Goal: Information Seeking & Learning: Get advice/opinions

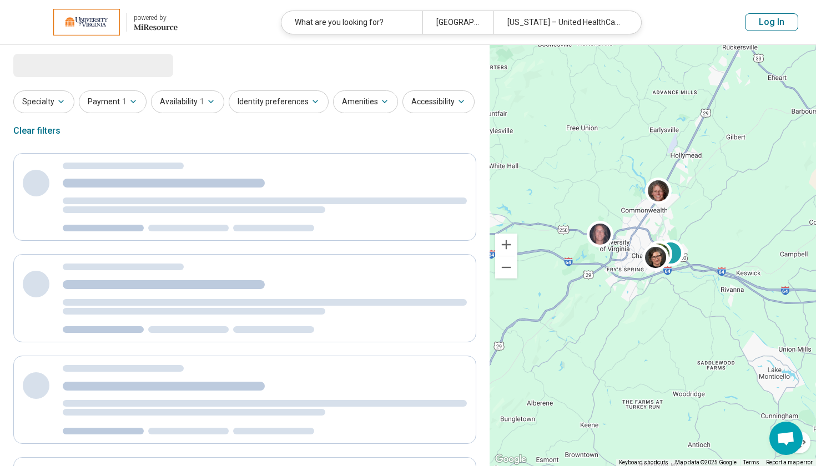
select select "***"
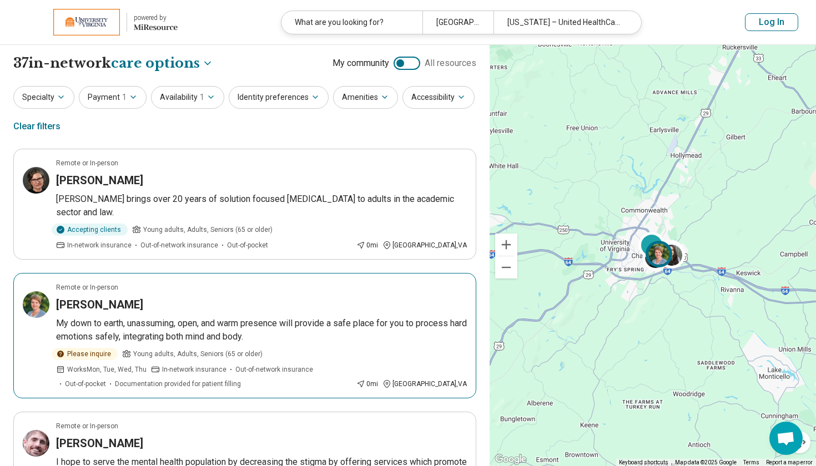
click at [94, 302] on h3 "Sarah Cooper" at bounding box center [99, 305] width 87 height 16
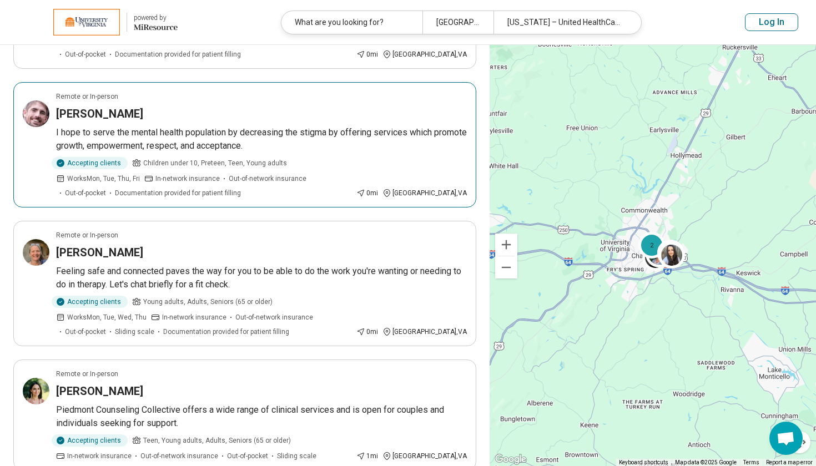
scroll to position [332, 0]
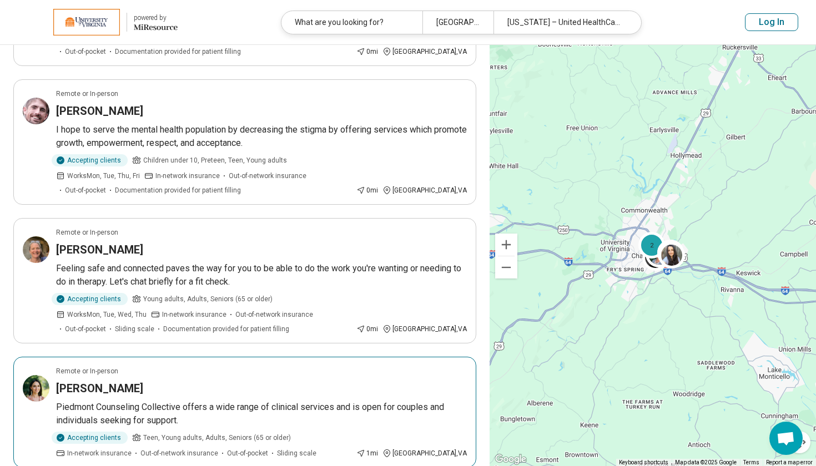
click at [247, 374] on div "Remote or In-person" at bounding box center [261, 371] width 411 height 10
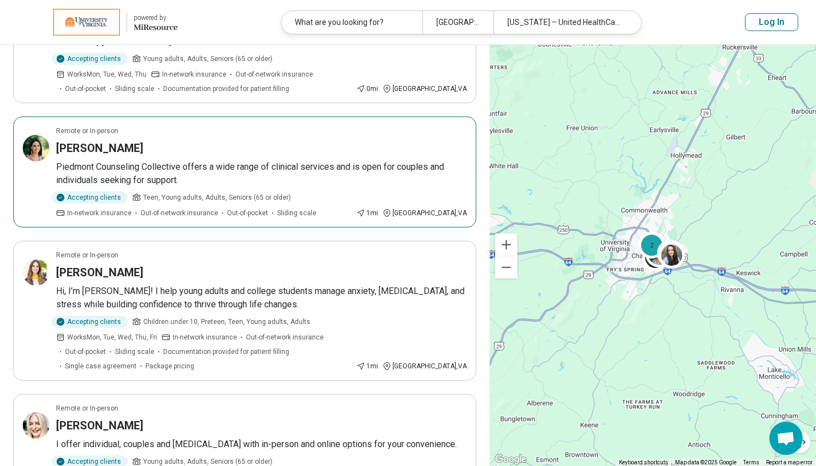
scroll to position [574, 0]
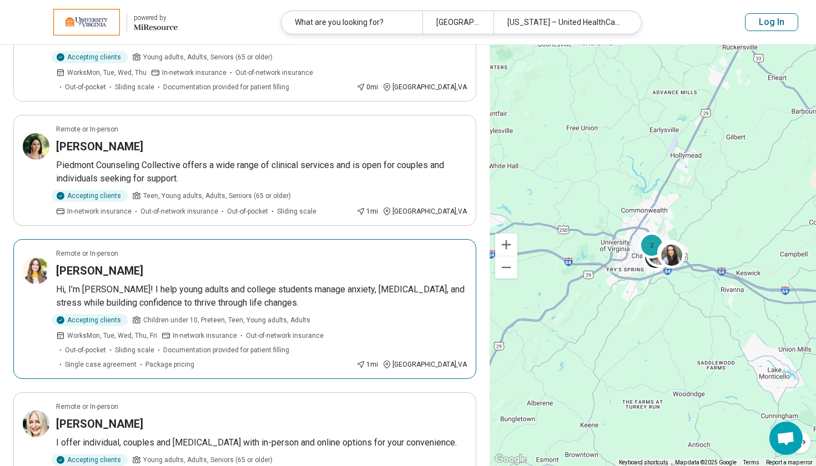
click at [240, 276] on div "Sarah Dulaney" at bounding box center [261, 271] width 411 height 16
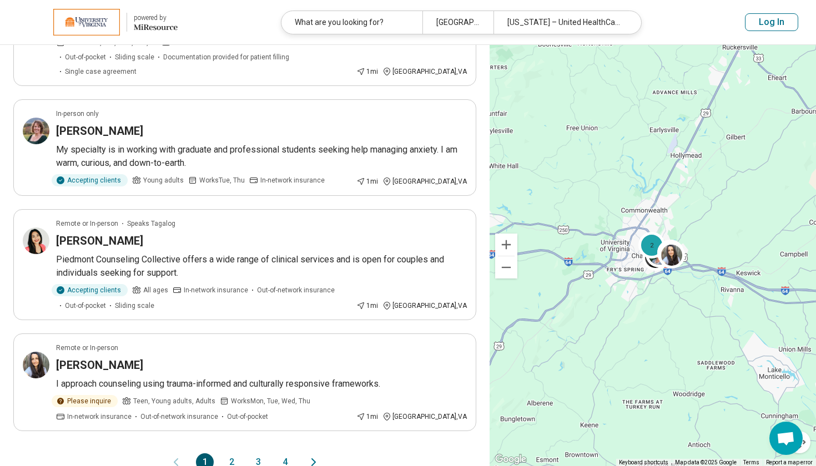
scroll to position [1008, 0]
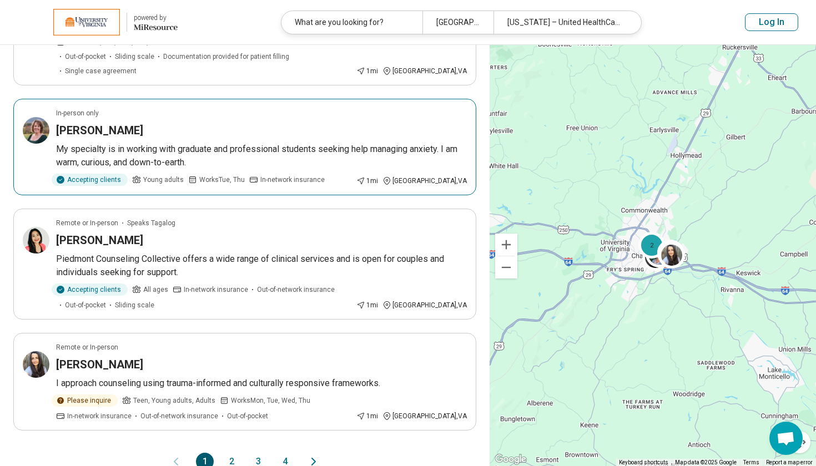
click at [252, 143] on p "My specialty is in working with graduate and professional students seeking help…" at bounding box center [261, 156] width 411 height 27
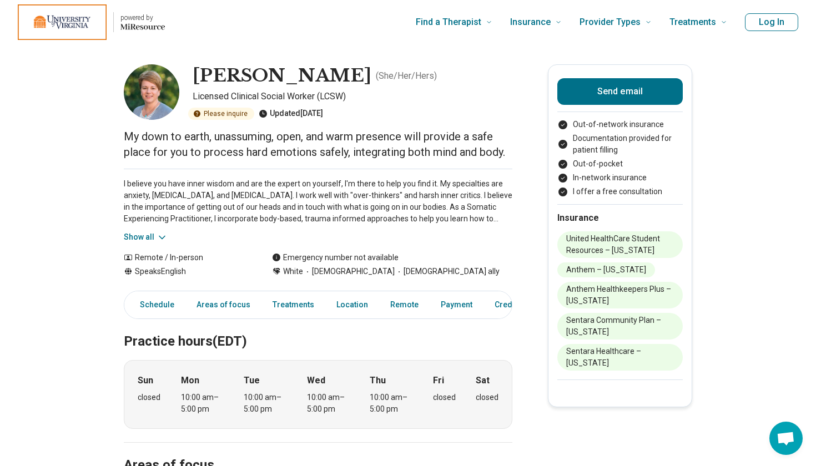
click at [142, 236] on button "Show all" at bounding box center [146, 237] width 44 height 12
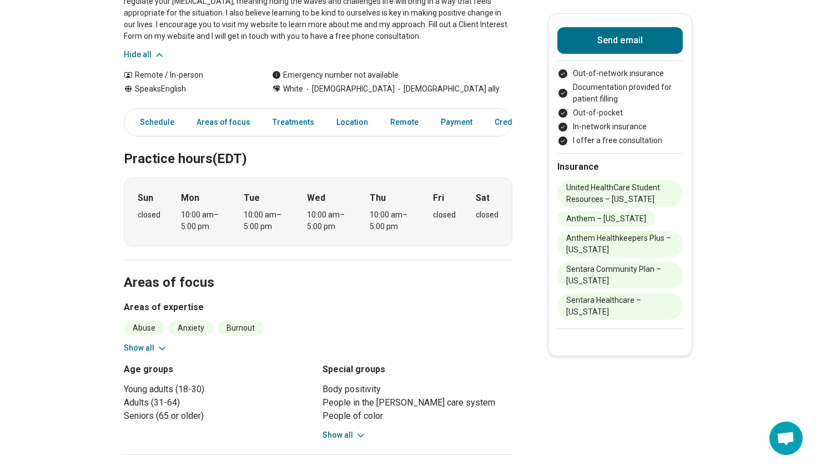
scroll to position [254, 0]
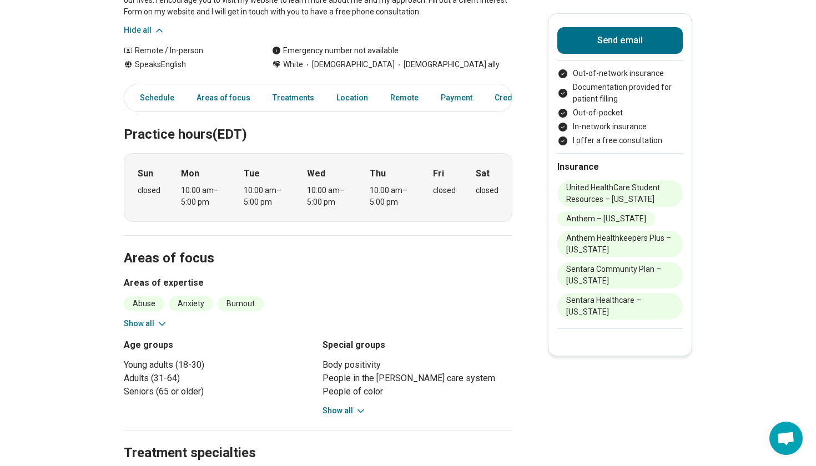
click at [149, 321] on button "Show all" at bounding box center [146, 324] width 44 height 12
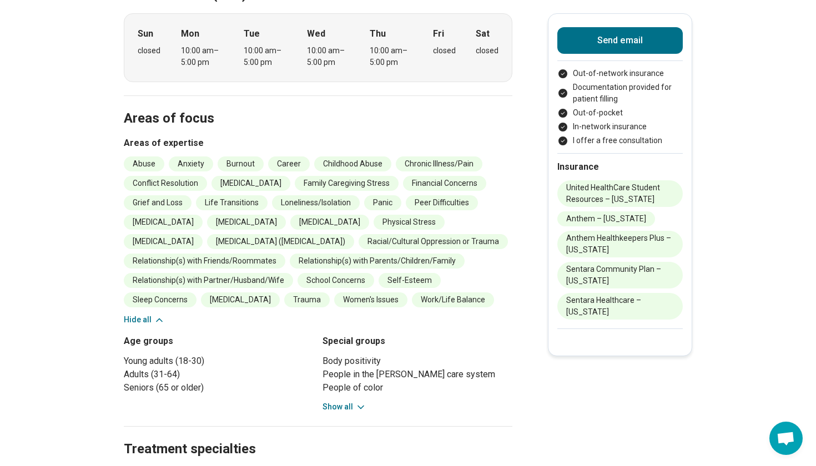
scroll to position [407, 0]
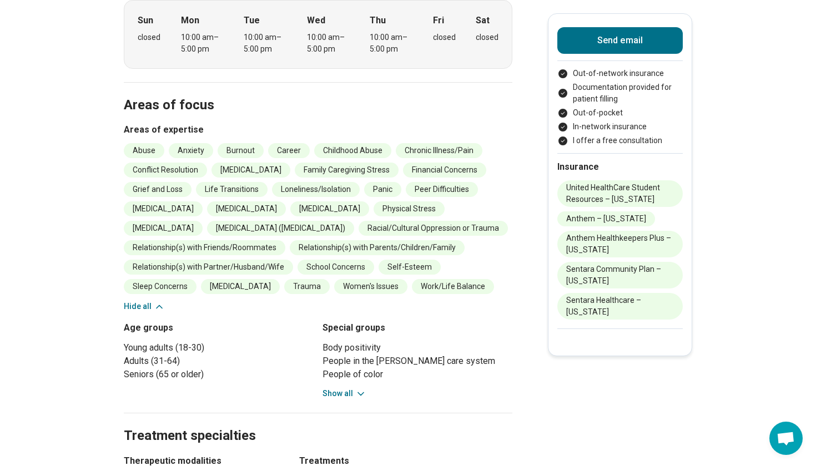
click at [343, 400] on button "Show all" at bounding box center [344, 394] width 44 height 12
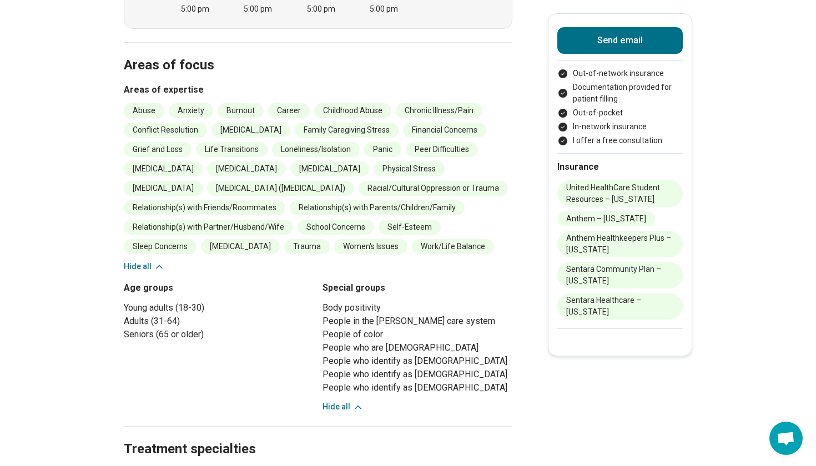
scroll to position [451, 0]
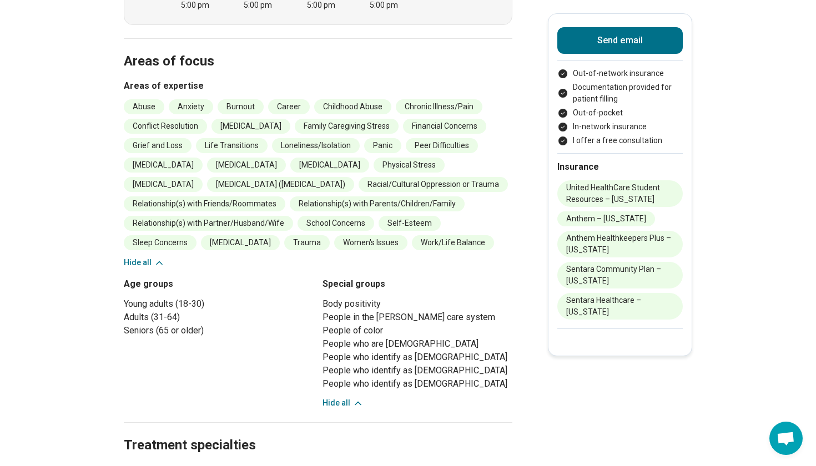
click at [343, 409] on button "Hide all" at bounding box center [342, 403] width 41 height 12
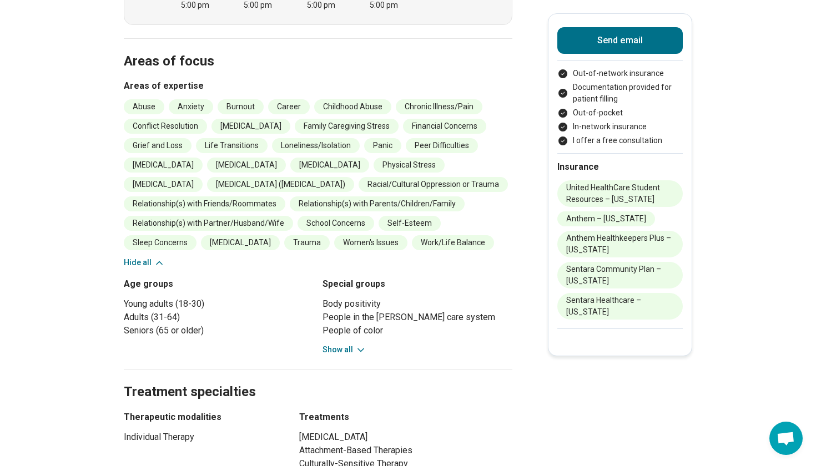
click at [154, 269] on icon at bounding box center [159, 262] width 11 height 11
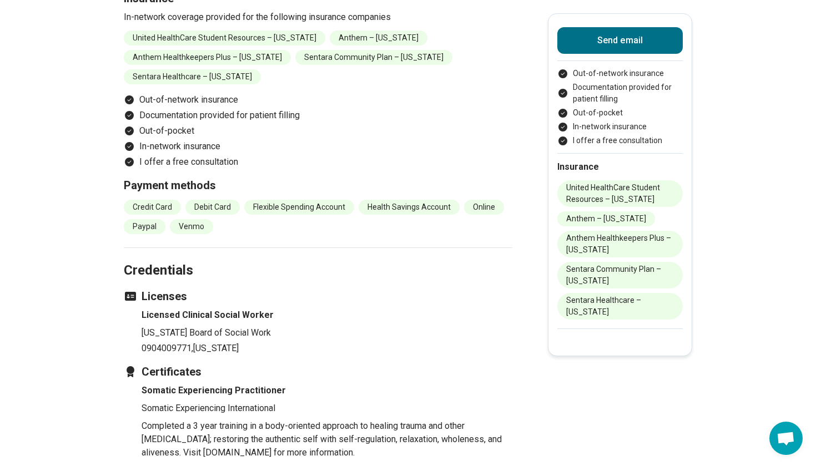
scroll to position [1114, 0]
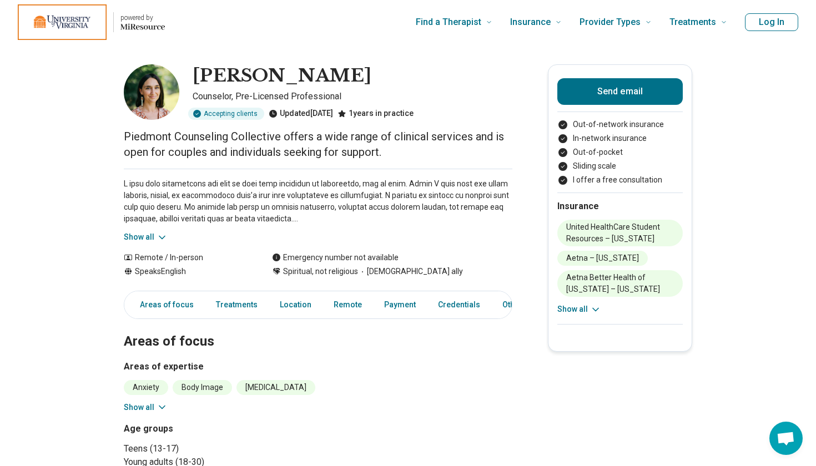
click at [140, 233] on button "Show all" at bounding box center [146, 237] width 44 height 12
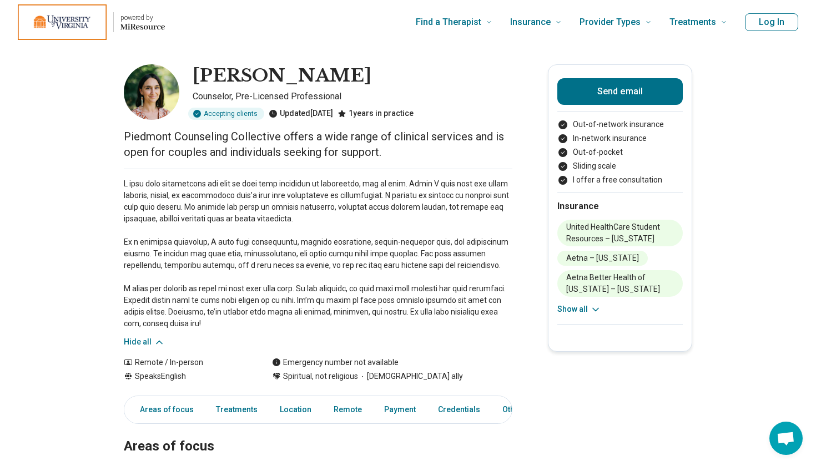
click at [125, 340] on button "Hide all" at bounding box center [144, 342] width 41 height 12
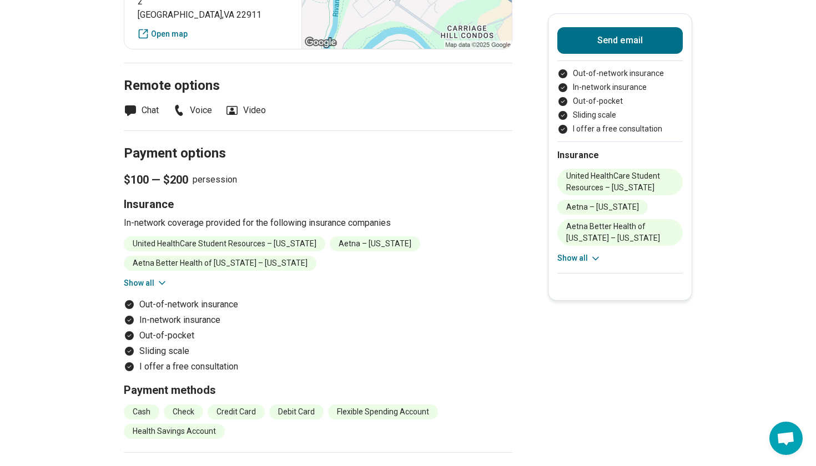
scroll to position [764, 0]
click at [144, 282] on button "Show all" at bounding box center [146, 284] width 44 height 12
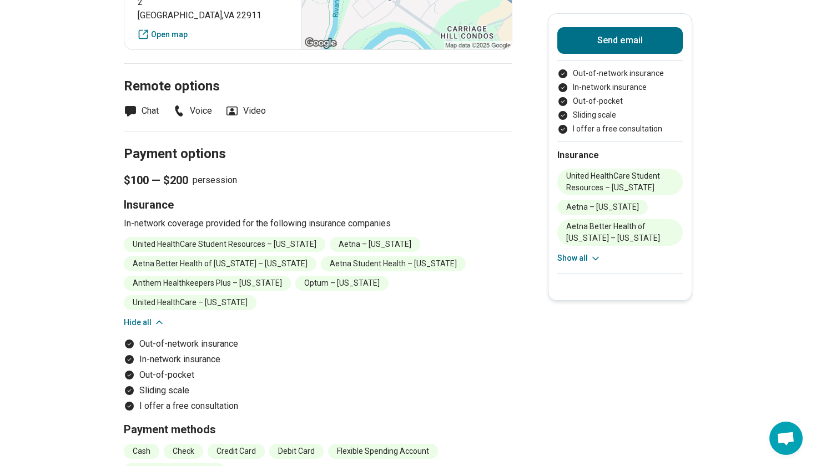
click at [124, 317] on button "Hide all" at bounding box center [144, 323] width 41 height 12
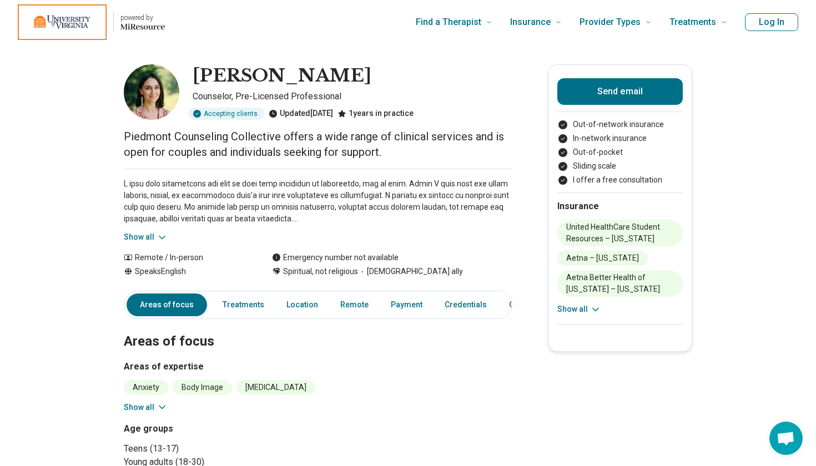
scroll to position [0, 0]
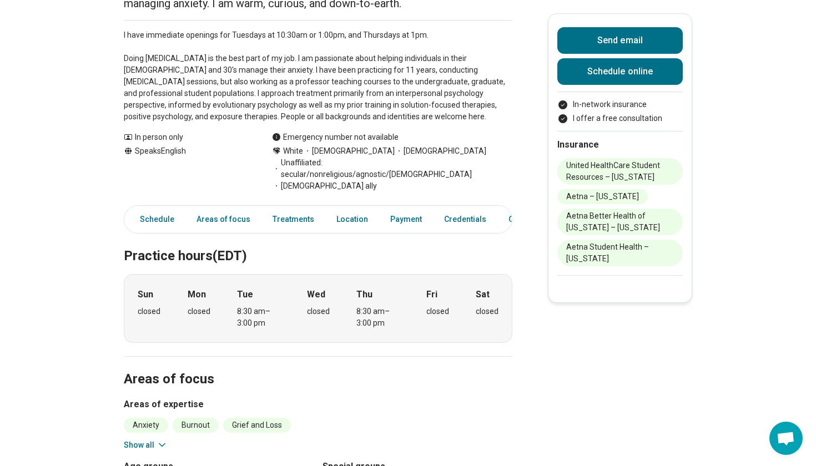
scroll to position [214, 0]
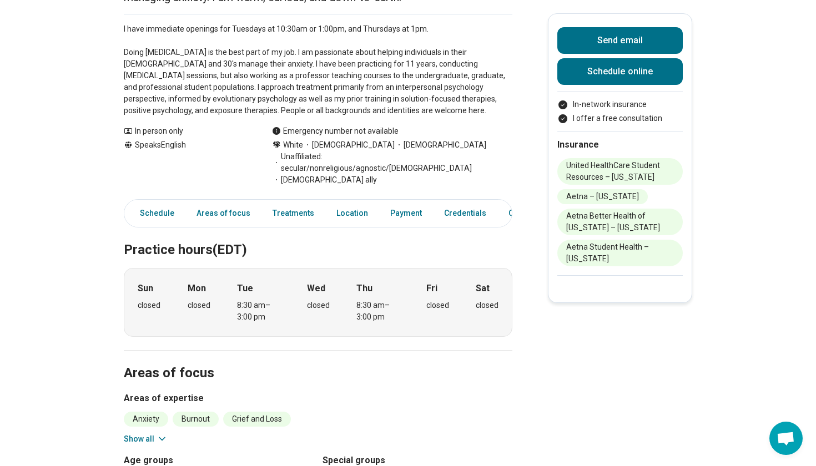
click at [125, 433] on button "Show all" at bounding box center [146, 439] width 44 height 12
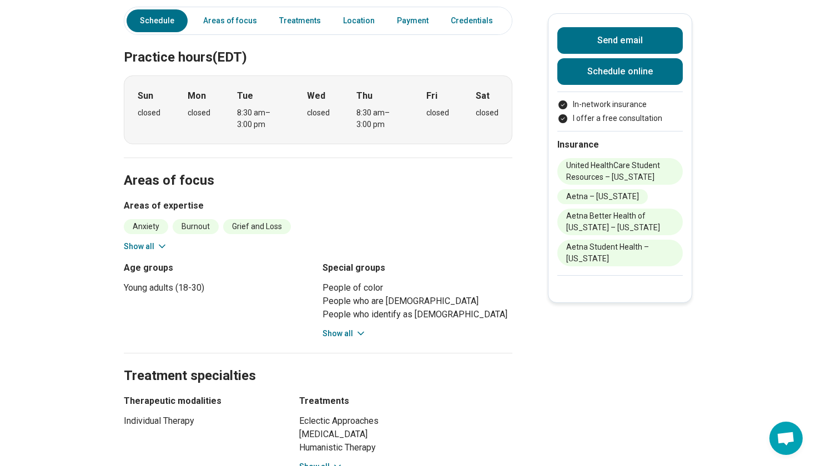
scroll to position [407, 0]
click at [323, 461] on button "Show all" at bounding box center [321, 467] width 44 height 12
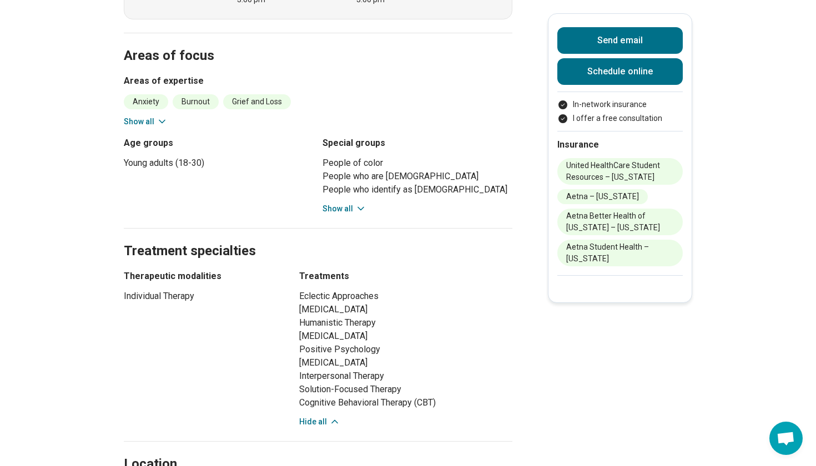
scroll to position [555, 0]
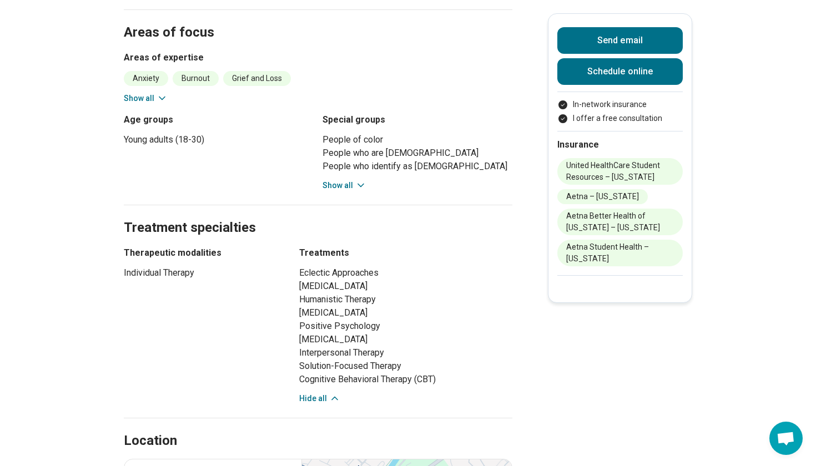
click at [321, 393] on button "Hide all" at bounding box center [319, 399] width 41 height 12
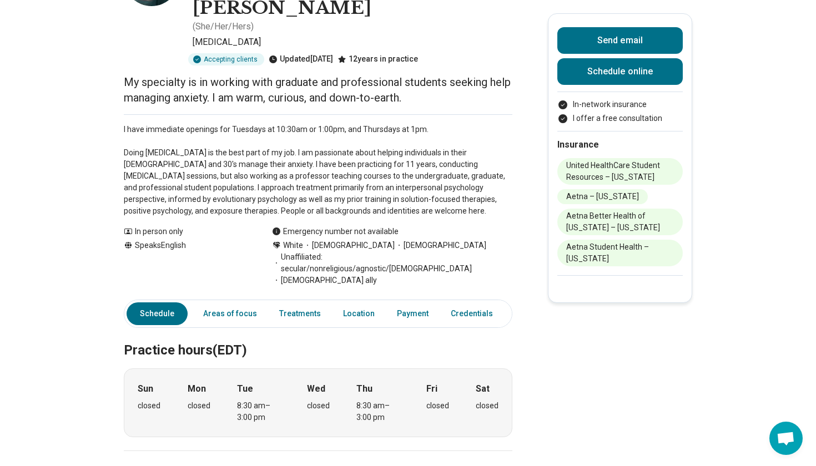
scroll to position [113, 0]
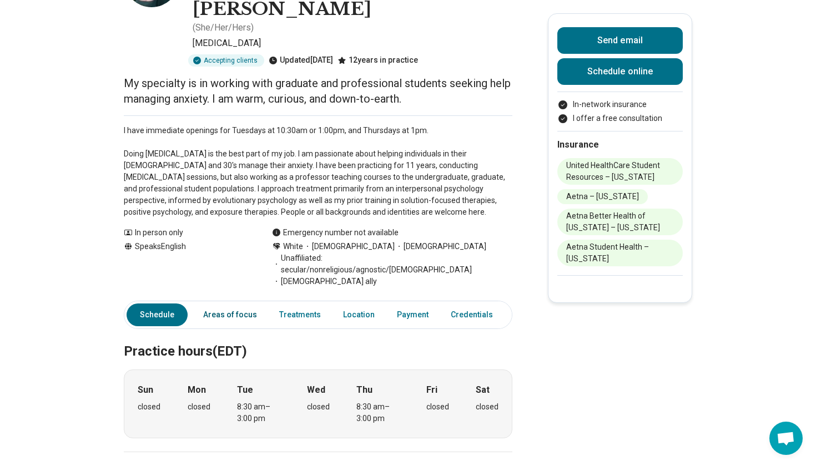
click at [204, 304] on link "Areas of focus" at bounding box center [229, 315] width 67 height 23
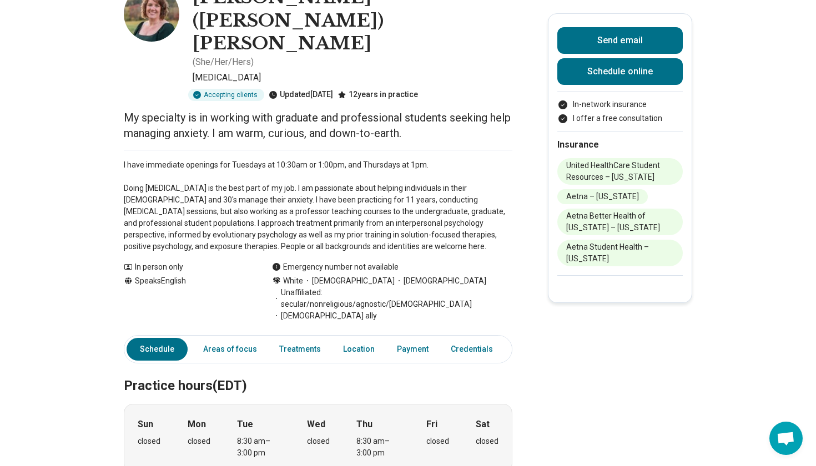
scroll to position [0, 0]
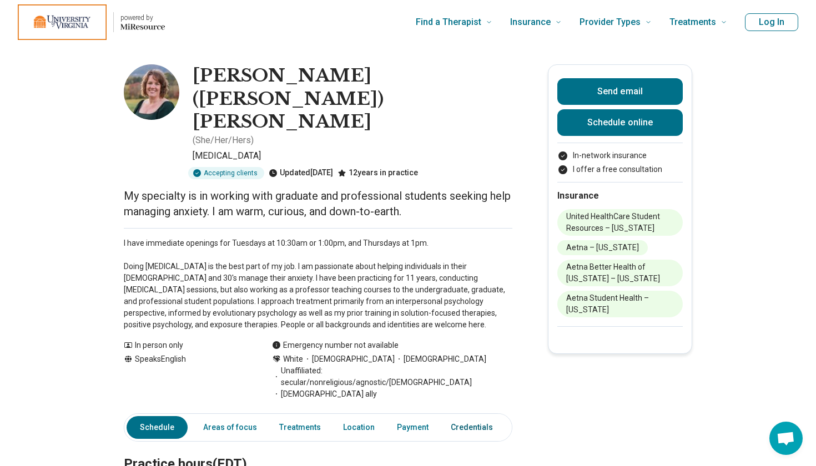
click at [463, 416] on link "Credentials" at bounding box center [471, 427] width 55 height 23
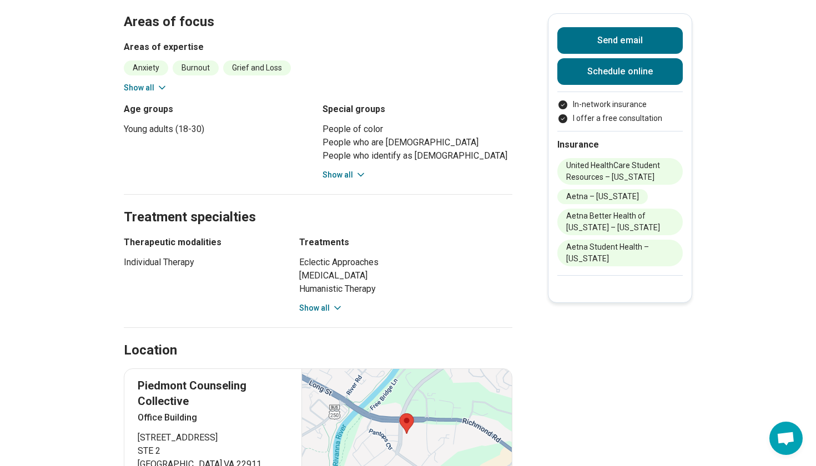
scroll to position [565, 0]
